Goal: Task Accomplishment & Management: Complete application form

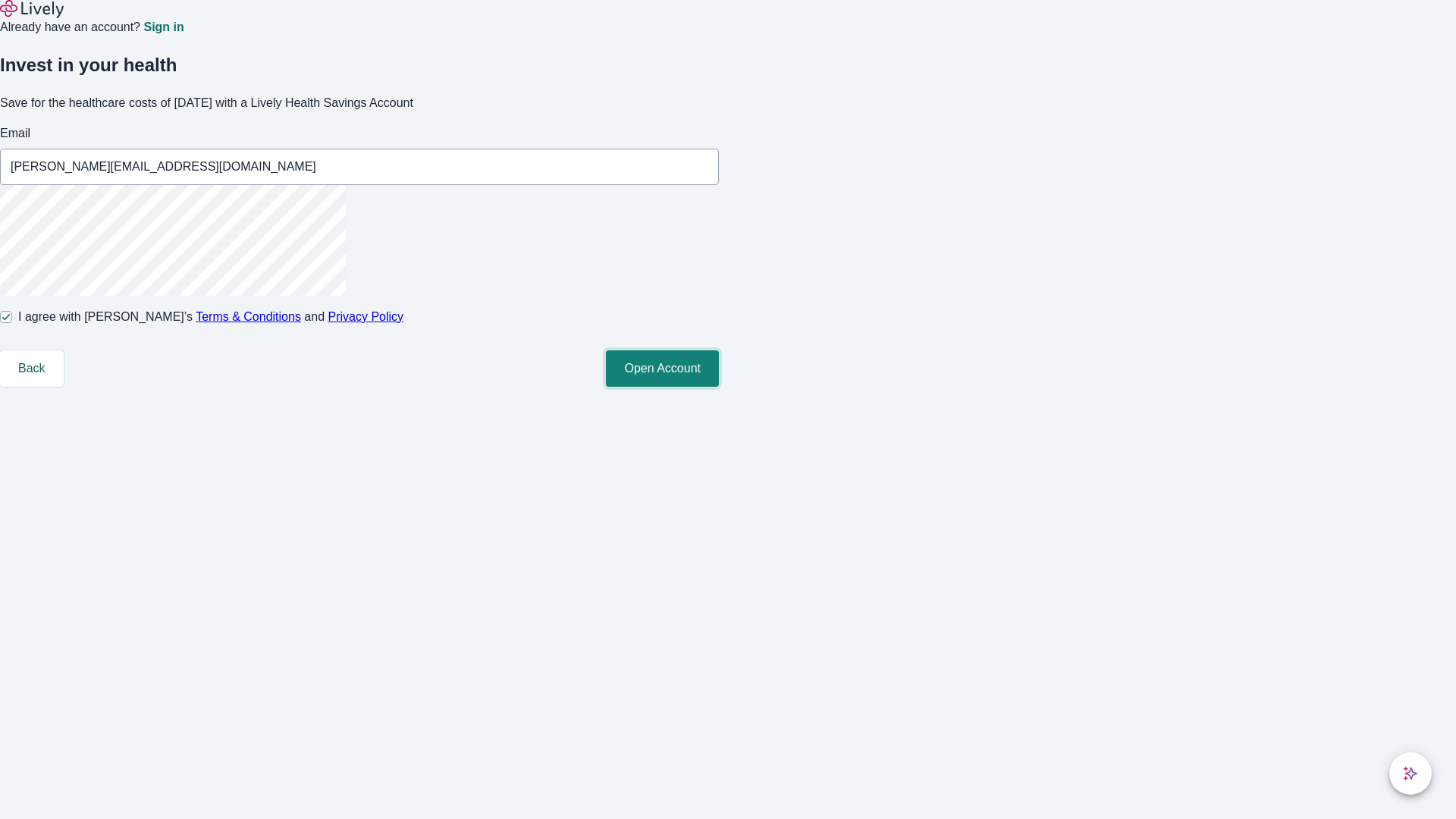
click at [719, 387] on button "Open Account" at bounding box center [663, 368] width 113 height 36
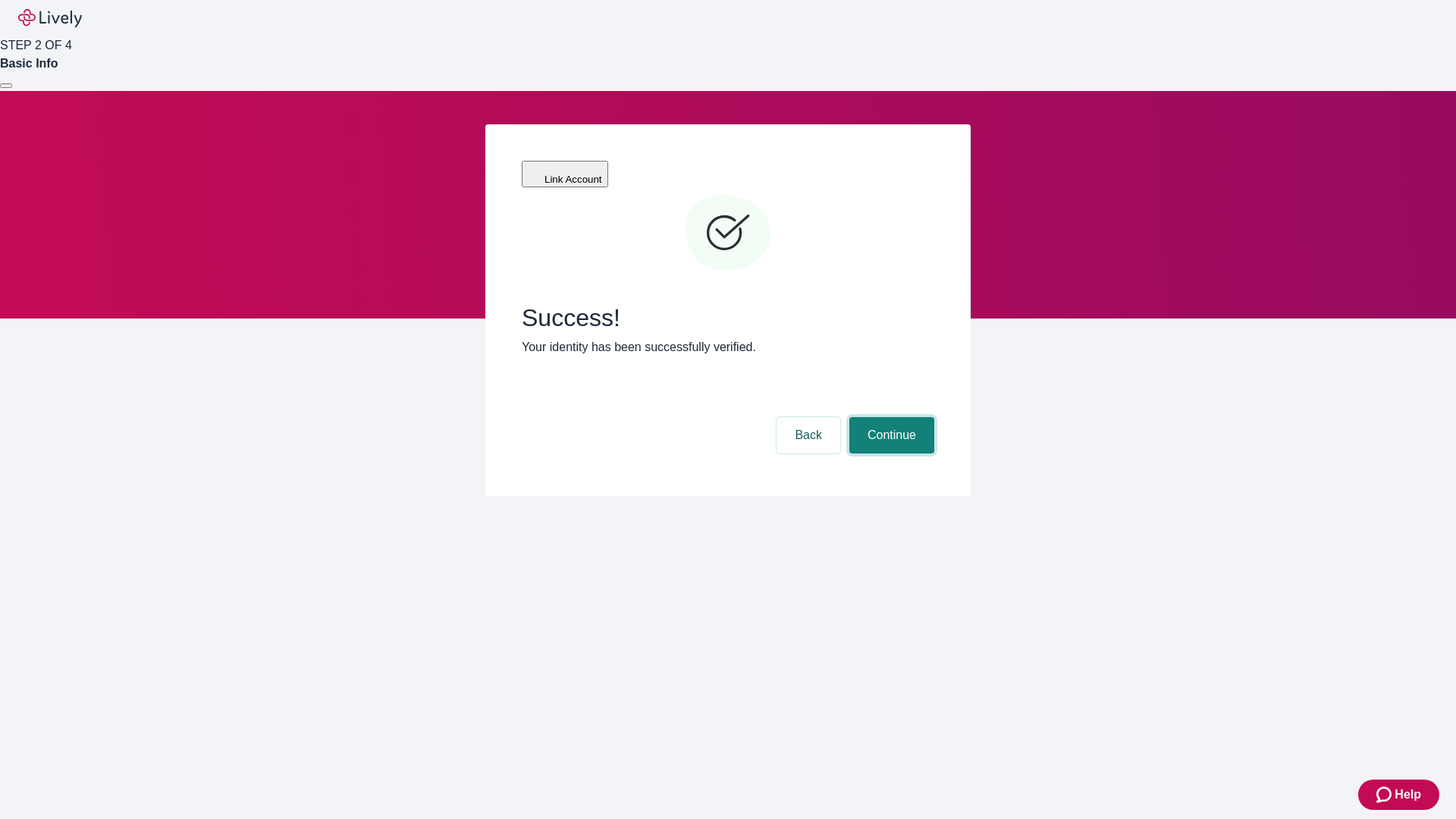
click at [889, 417] on button "Continue" at bounding box center [892, 435] width 85 height 36
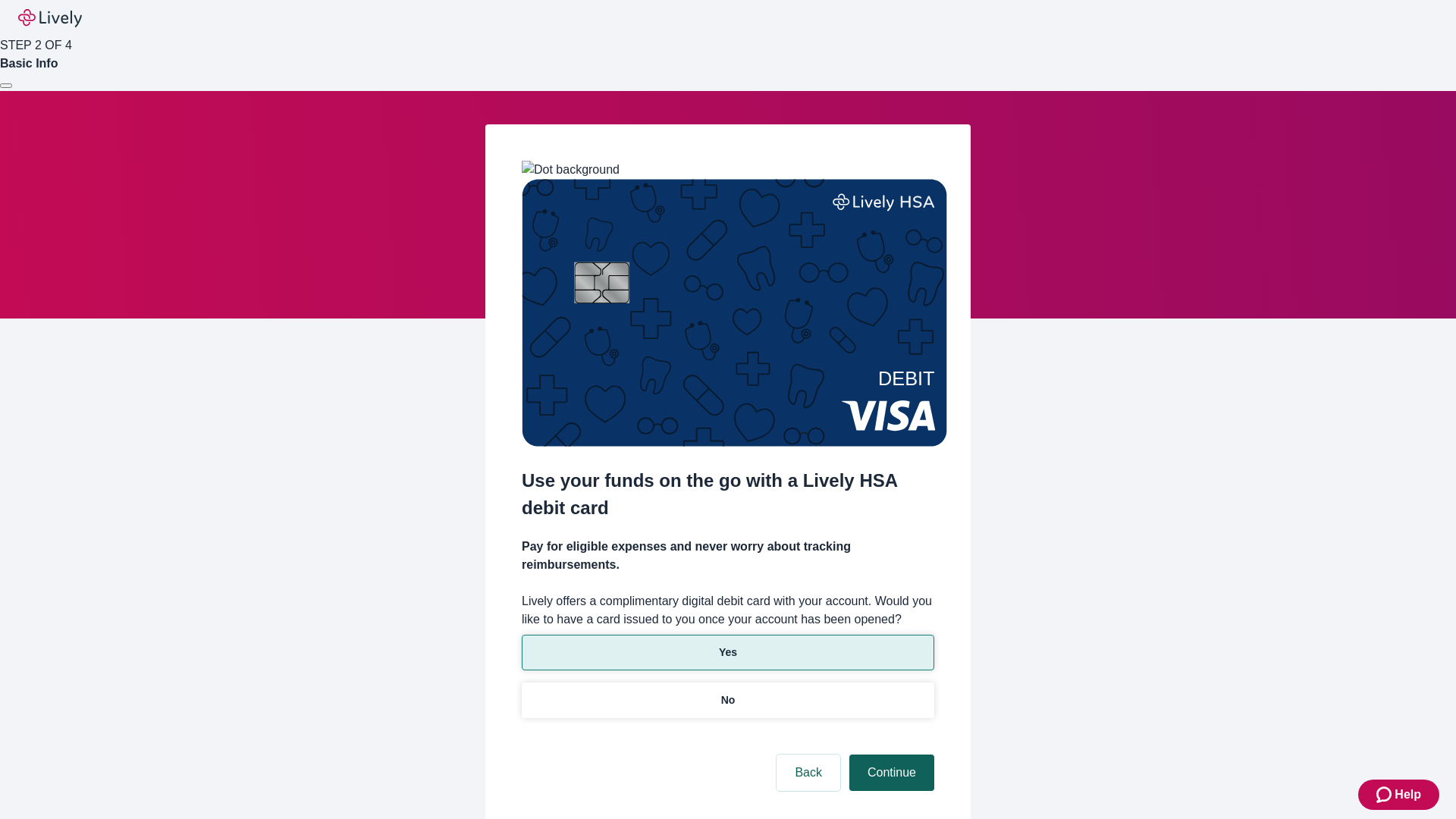
click at [728, 692] on p "No" at bounding box center [728, 700] width 14 height 16
click at [889, 755] on button "Continue" at bounding box center [892, 772] width 85 height 36
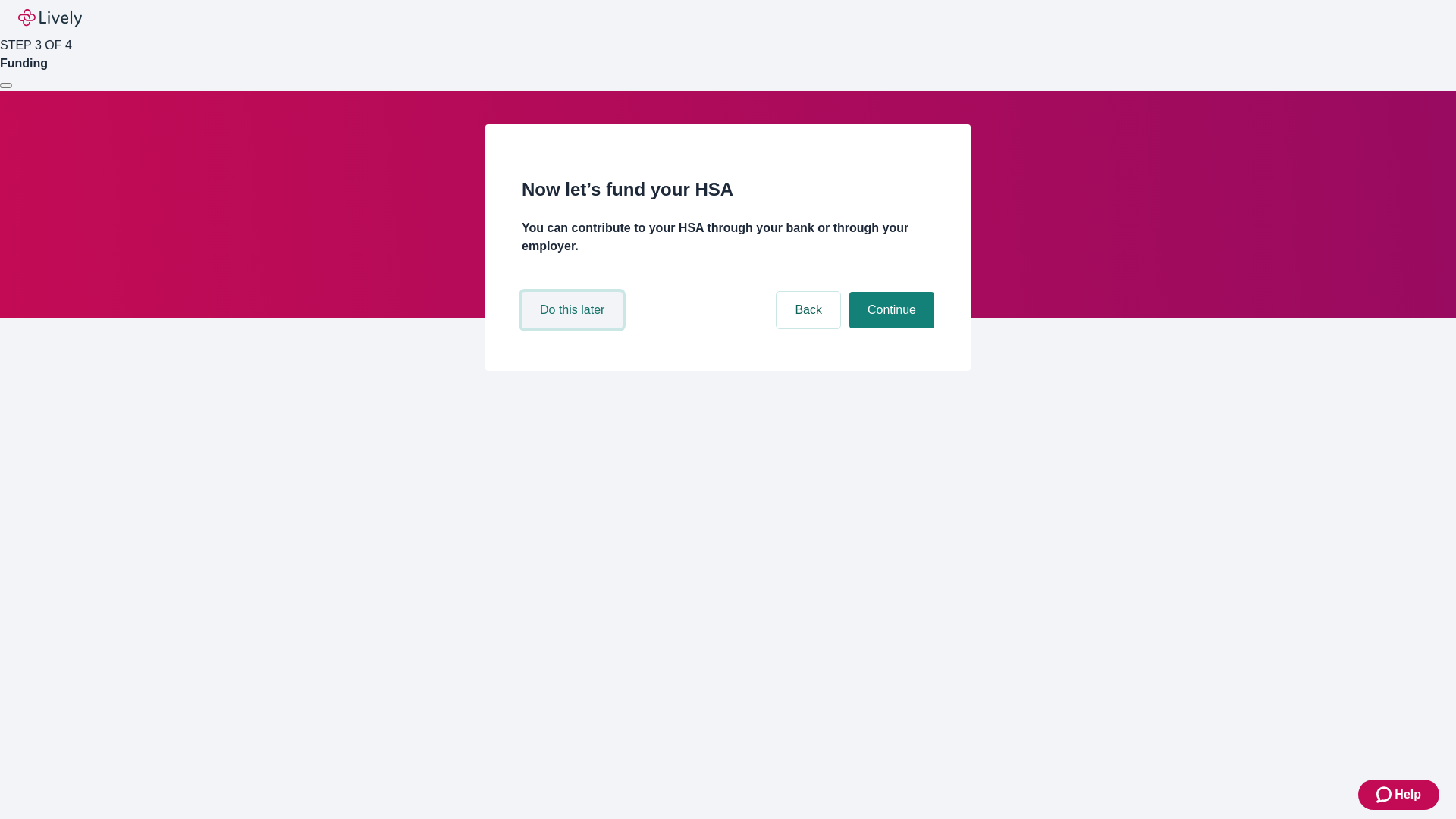
click at [574, 329] on button "Do this later" at bounding box center [572, 309] width 101 height 36
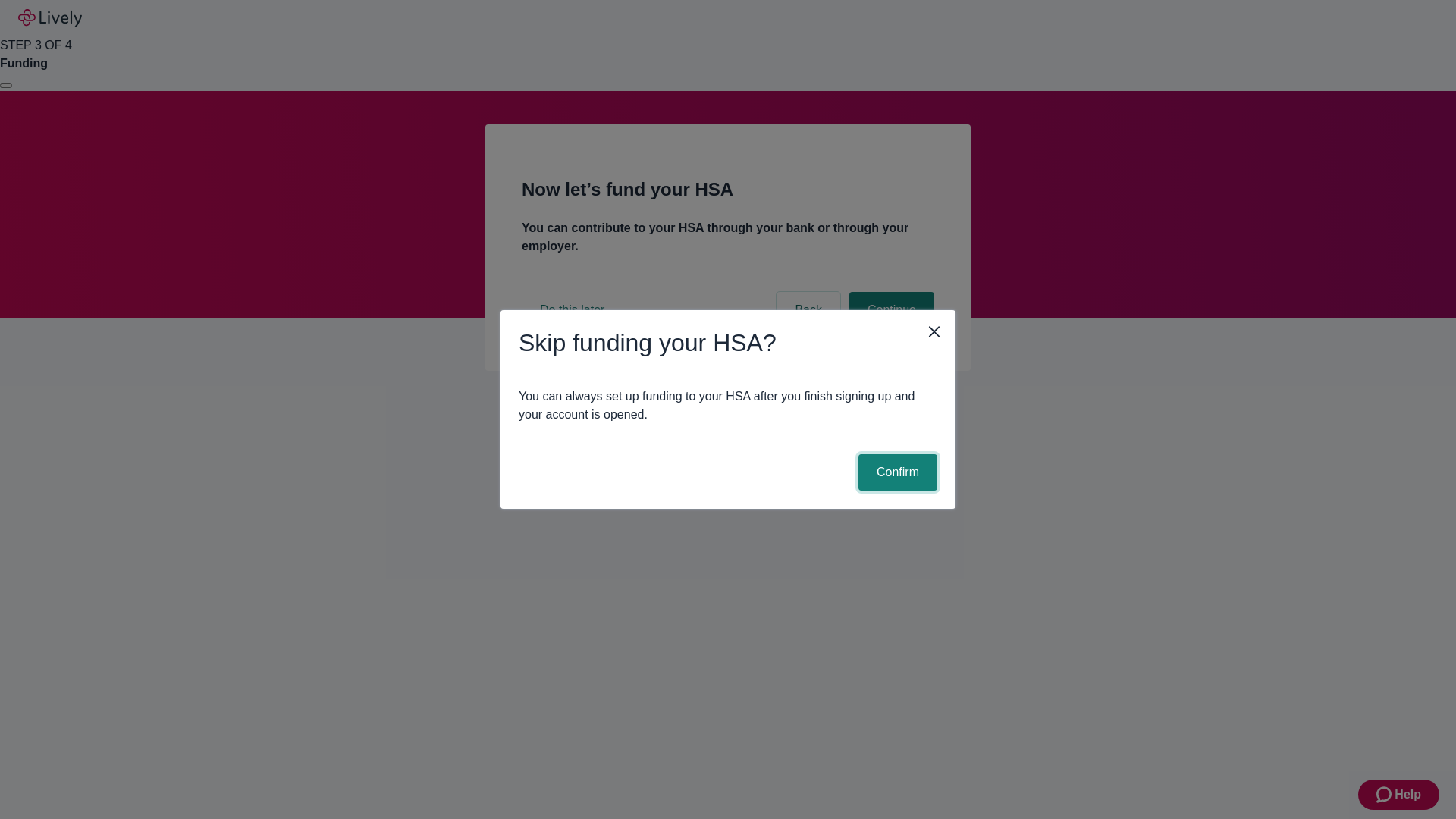
click at [895, 473] on button "Confirm" at bounding box center [898, 472] width 79 height 36
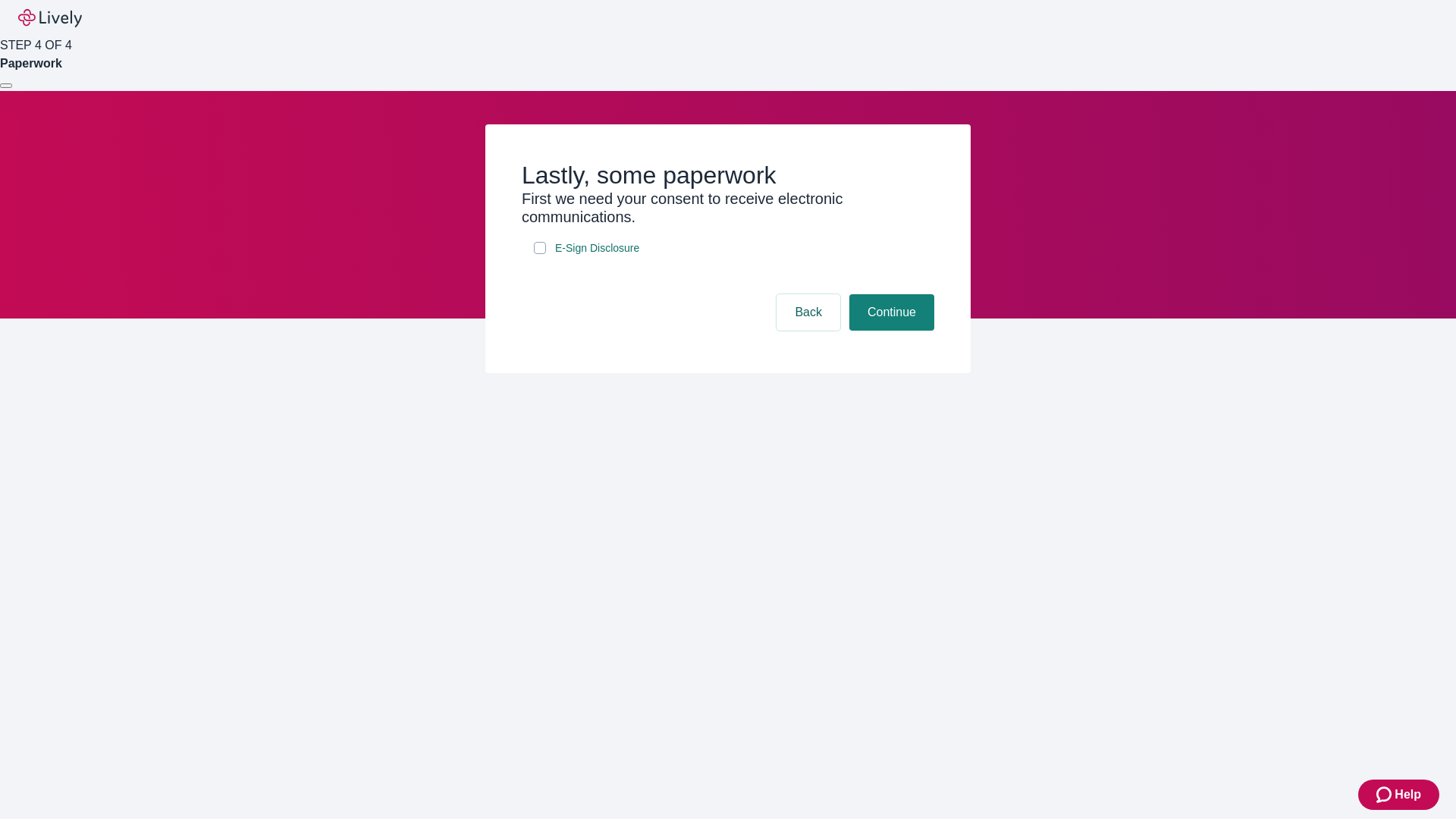
click at [540, 254] on input "E-Sign Disclosure" at bounding box center [540, 248] width 12 height 12
checkbox input "true"
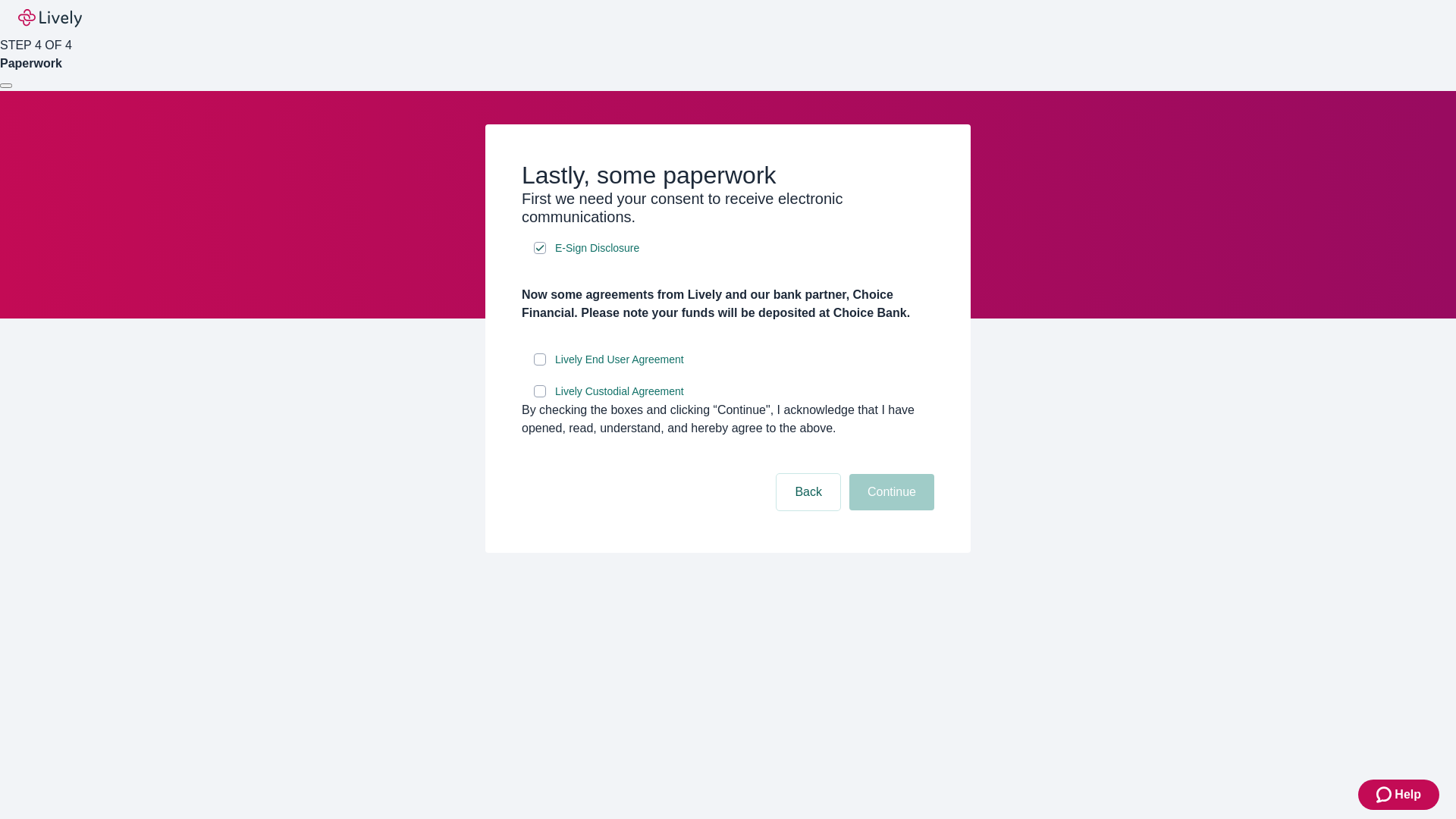
click at [540, 366] on input "Lively End User Agreement" at bounding box center [540, 359] width 12 height 12
checkbox input "true"
click at [540, 397] on input "Lively Custodial Agreement" at bounding box center [540, 391] width 12 height 12
checkbox input "true"
click at [889, 511] on button "Continue" at bounding box center [892, 491] width 85 height 36
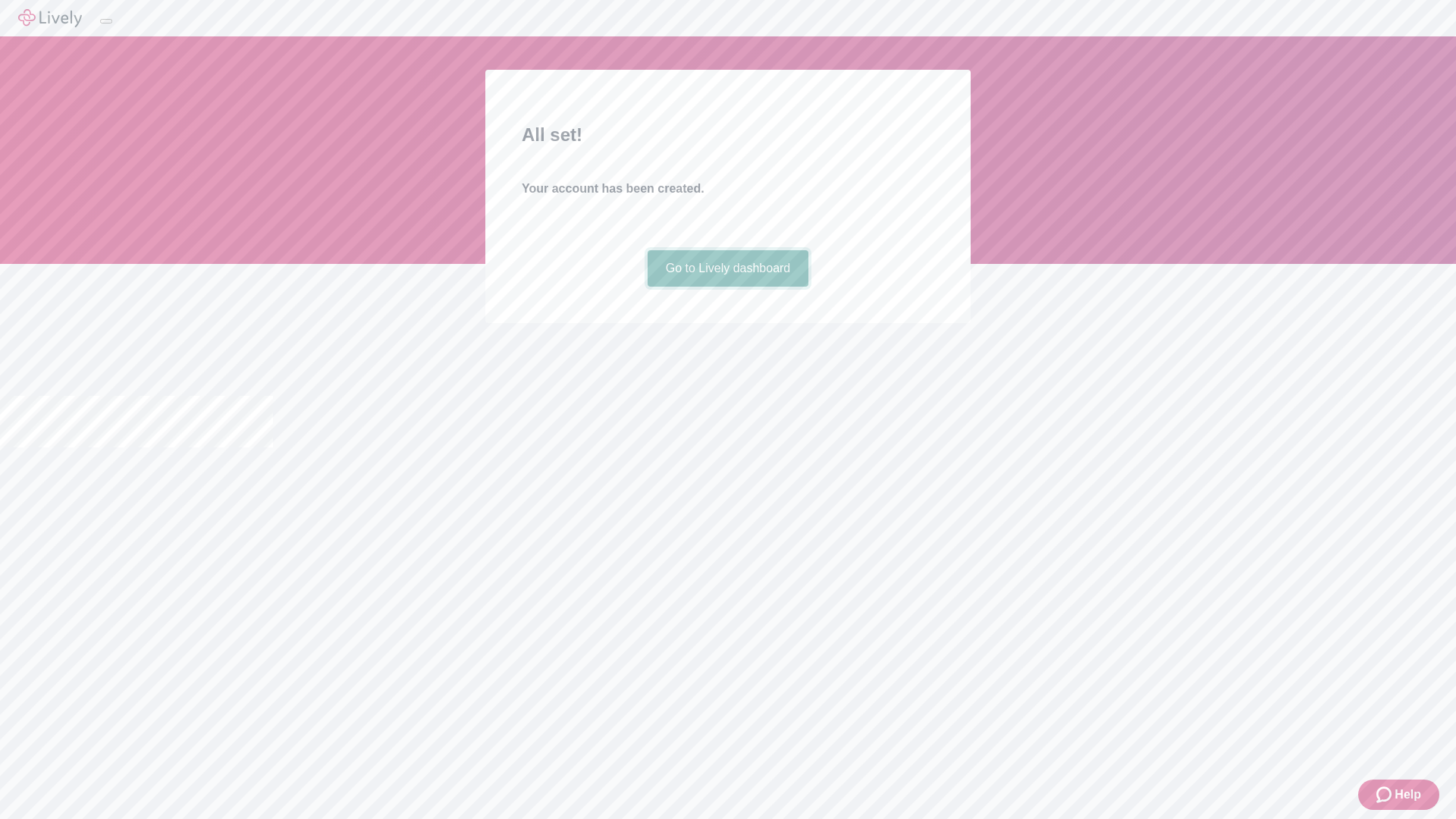
click at [728, 286] on link "Go to Lively dashboard" at bounding box center [728, 268] width 162 height 36
